Goal: Task Accomplishment & Management: Manage account settings

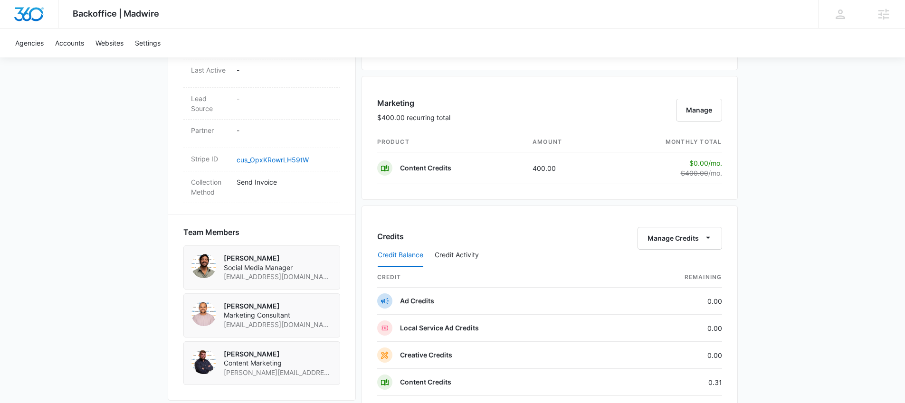
scroll to position [550, 0]
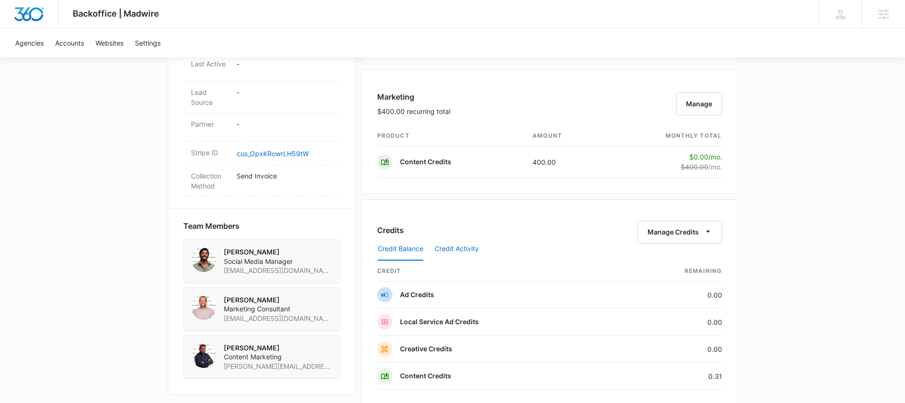
click at [465, 248] on button "Credit Activity" at bounding box center [457, 249] width 44 height 23
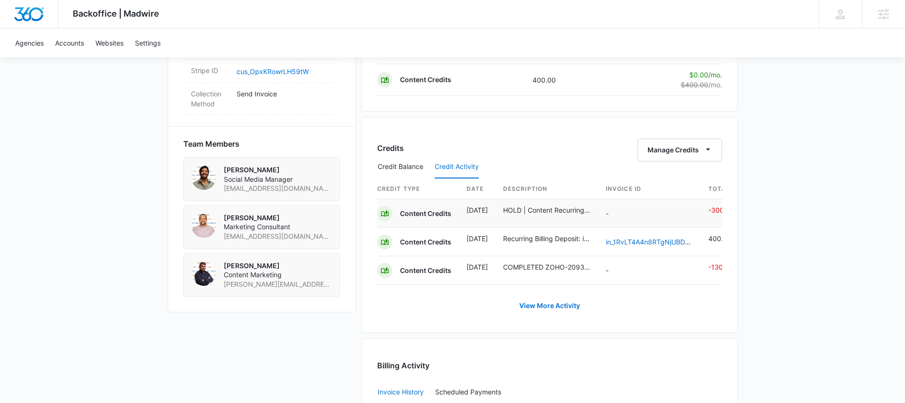
scroll to position [632, 0]
click at [665, 213] on td "-" at bounding box center [649, 213] width 103 height 28
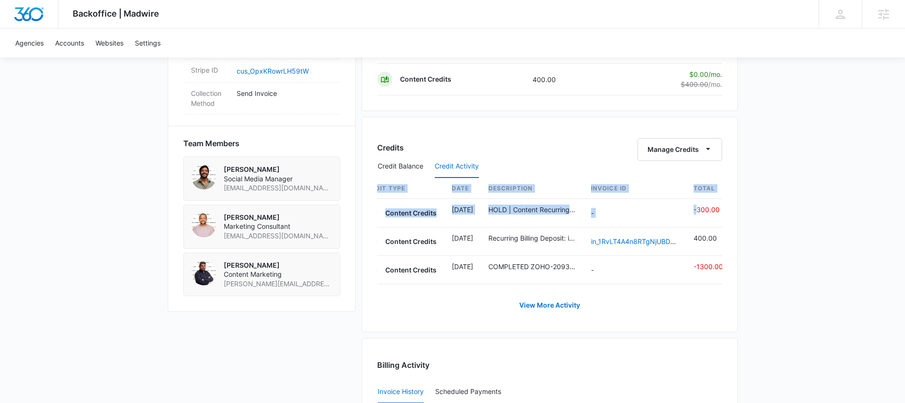
drag, startPoint x: 711, startPoint y: 211, endPoint x: 750, endPoint y: 211, distance: 38.9
click at [750, 211] on div "Backoffice | Madwire Apps Settings Josh Bacon josh.bacon@madwire.com My Profile…" at bounding box center [452, 57] width 905 height 1379
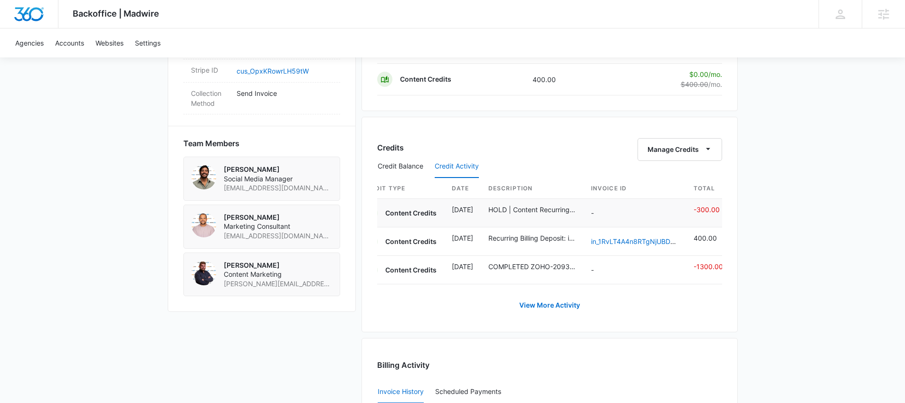
click at [682, 216] on td "-" at bounding box center [634, 213] width 103 height 28
drag, startPoint x: 59, startPoint y: 98, endPoint x: 57, endPoint y: 29, distance: 68.4
click at [59, 95] on div "Backoffice | Madwire Apps Settings Josh Bacon josh.bacon@madwire.com My Profile…" at bounding box center [452, 57] width 905 height 1379
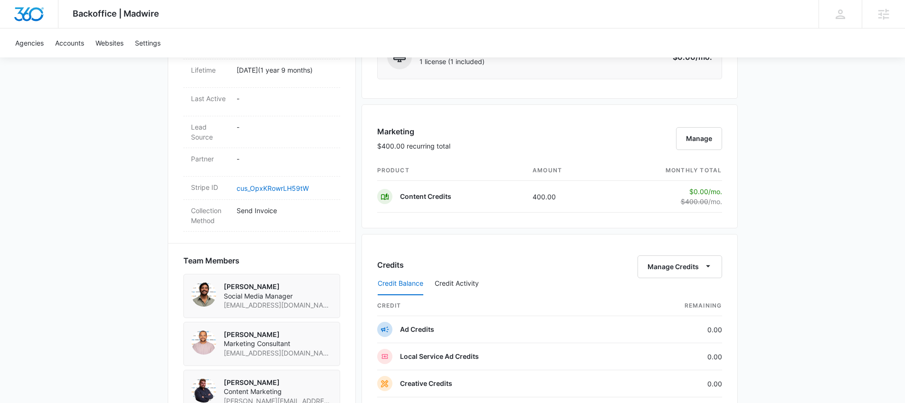
scroll to position [533, 0]
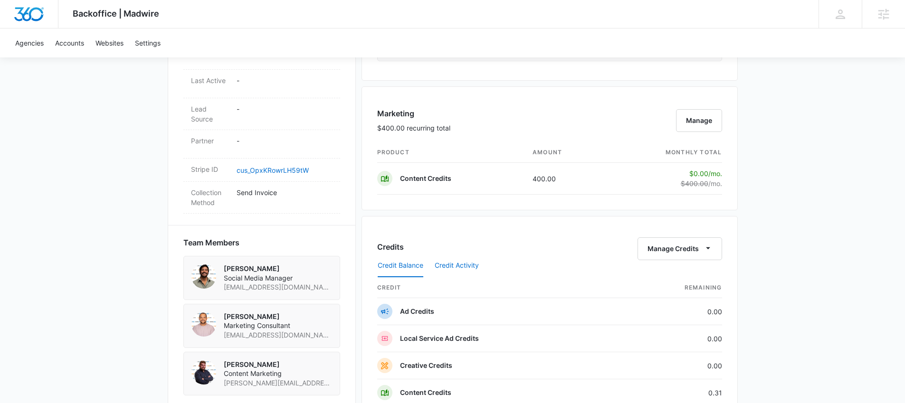
click at [470, 272] on button "Credit Activity" at bounding box center [457, 266] width 44 height 23
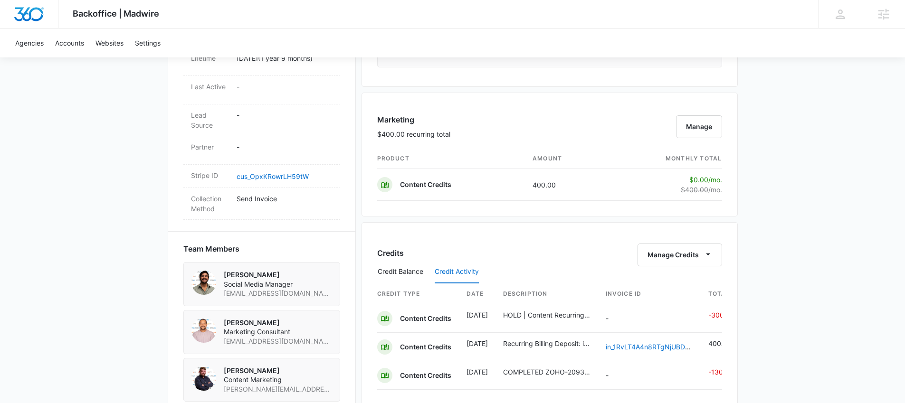
scroll to position [542, 0]
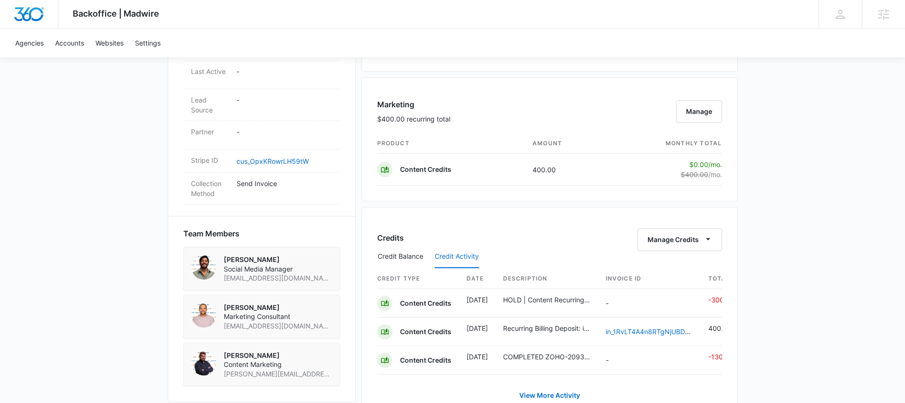
click at [473, 258] on button "Credit Activity" at bounding box center [457, 257] width 44 height 23
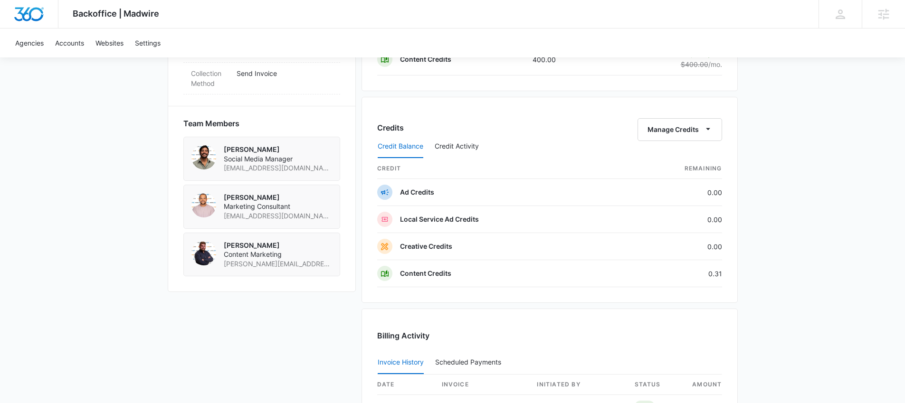
scroll to position [652, 0]
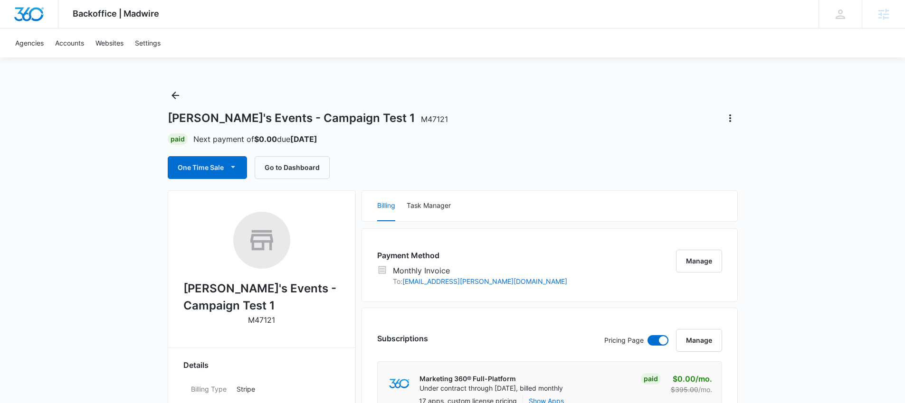
drag, startPoint x: 381, startPoint y: 42, endPoint x: 246, endPoint y: 23, distance: 136.2
click at [344, 37] on div "Agencies Accounts Websites Settings" at bounding box center [452, 42] width 886 height 29
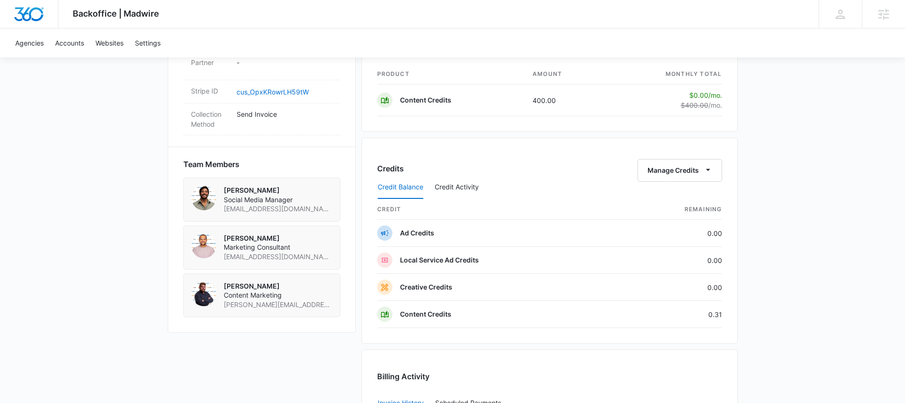
scroll to position [604, 0]
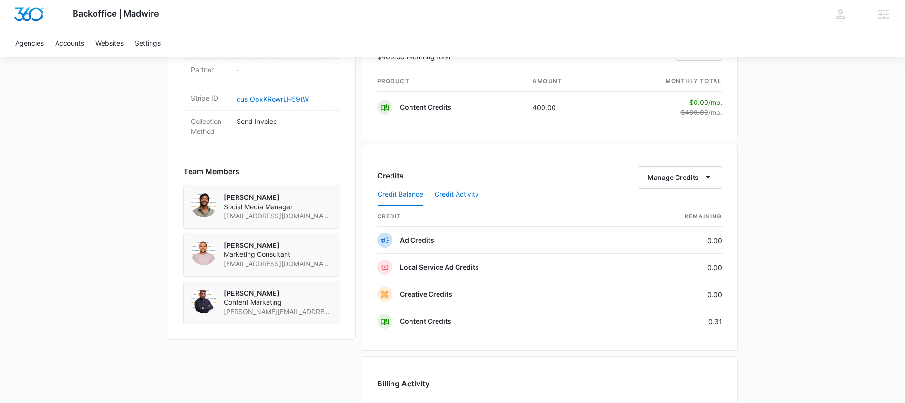
drag, startPoint x: 473, startPoint y: 194, endPoint x: 542, endPoint y: 188, distance: 70.1
click at [473, 194] on button "Credit Activity" at bounding box center [457, 194] width 44 height 23
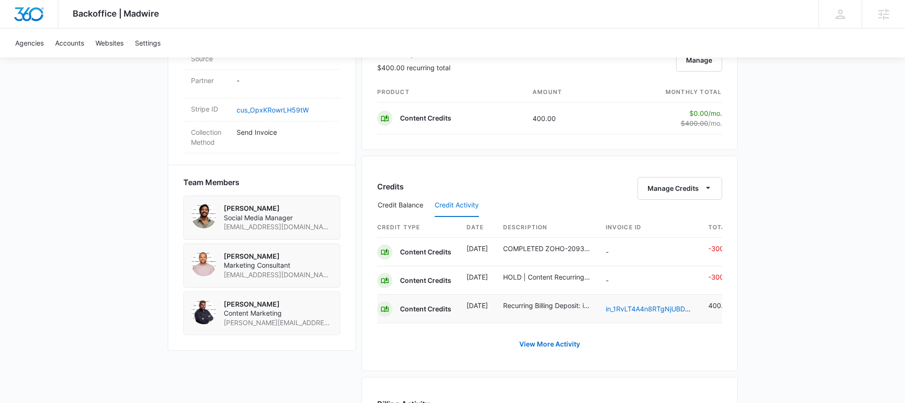
scroll to position [569, 0]
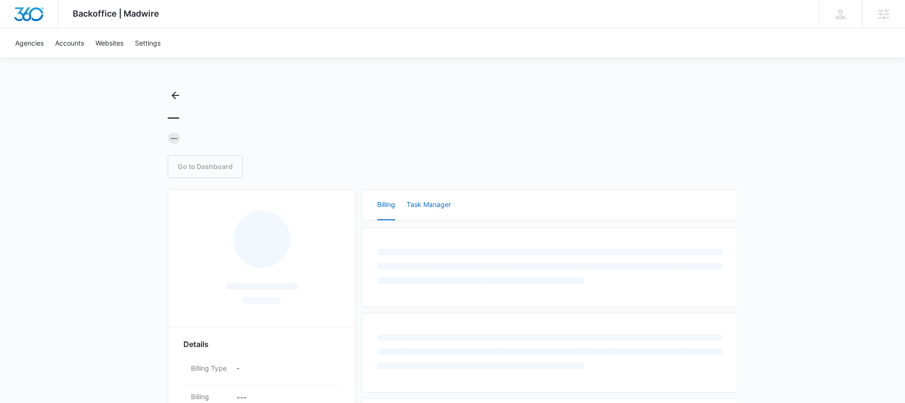
click at [445, 210] on button "Task Manager" at bounding box center [429, 205] width 44 height 30
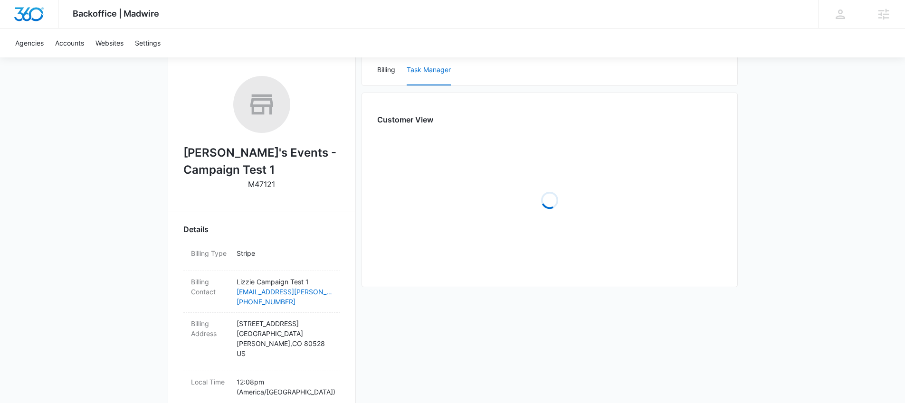
scroll to position [121, 0]
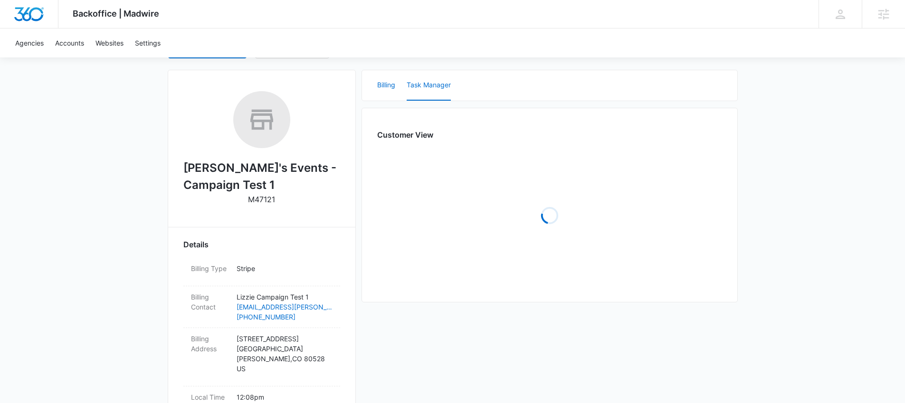
click at [379, 94] on button "Billing" at bounding box center [386, 85] width 18 height 30
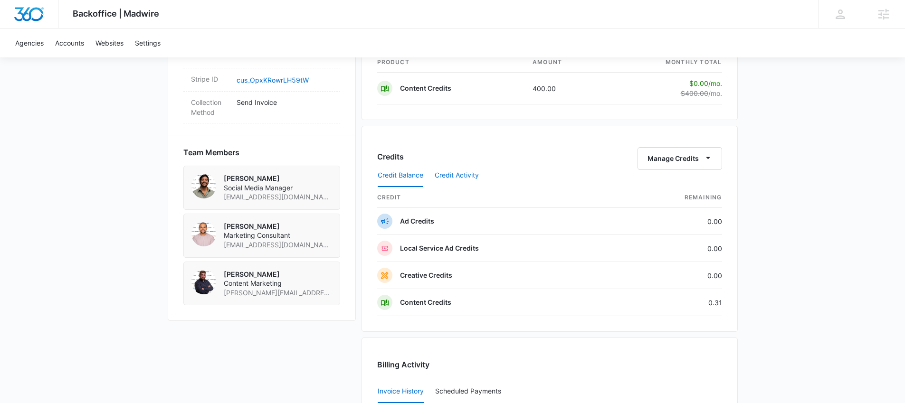
scroll to position [613, 0]
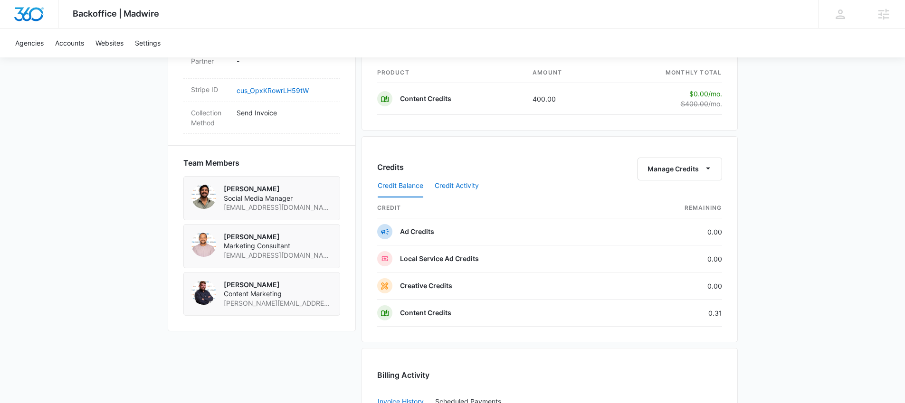
click at [468, 187] on button "Credit Activity" at bounding box center [457, 186] width 44 height 23
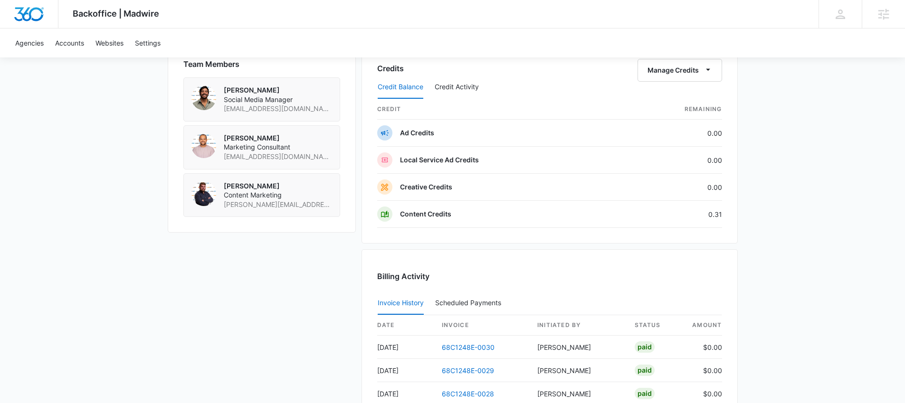
scroll to position [709, 0]
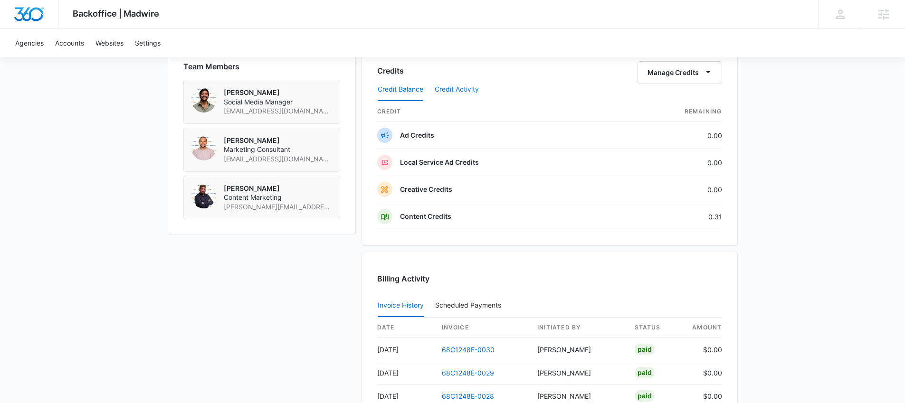
click at [461, 85] on button "Credit Activity" at bounding box center [457, 89] width 44 height 23
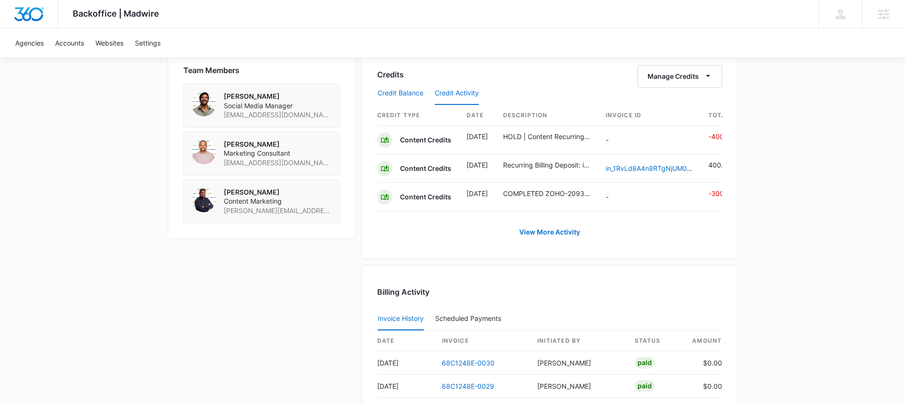
click at [404, 94] on button "Credit Balance" at bounding box center [401, 93] width 46 height 23
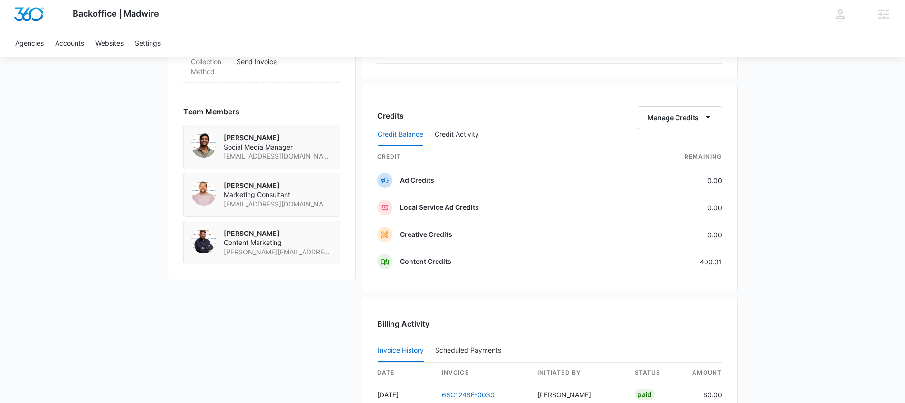
scroll to position [665, 0]
